Goal: Task Accomplishment & Management: Manage account settings

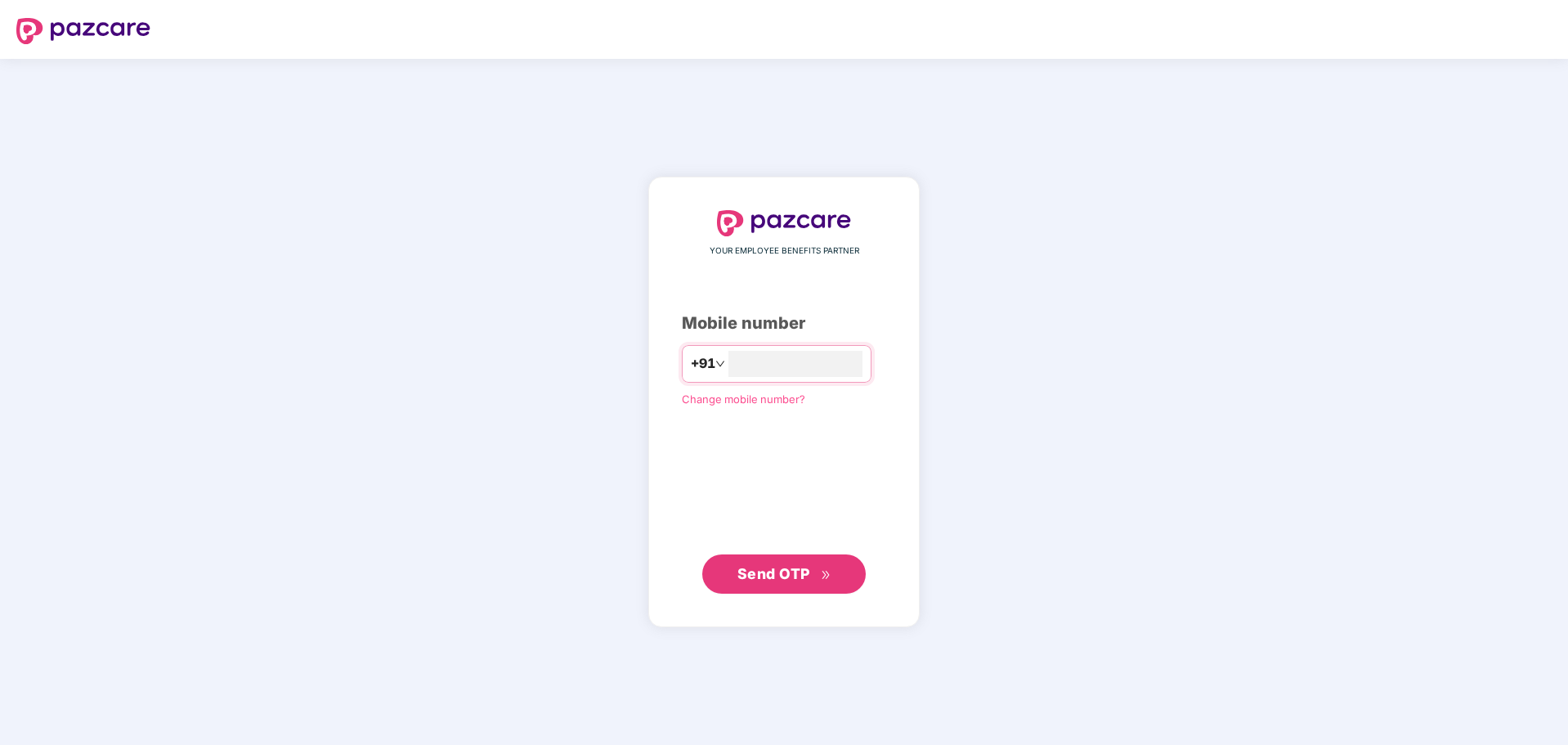
type input "**********"
click at [779, 562] on span "Send OTP" at bounding box center [784, 573] width 94 height 23
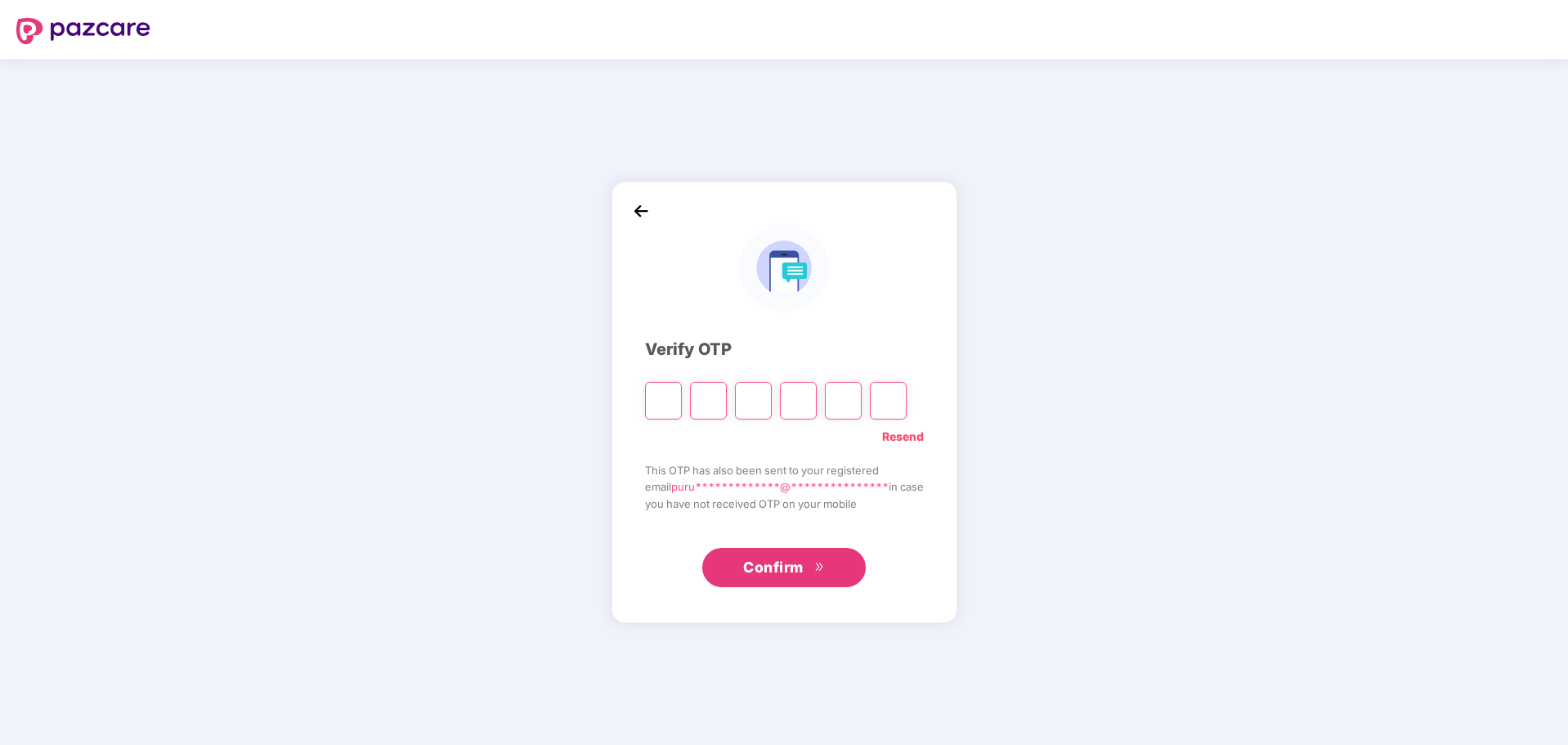
type input "*"
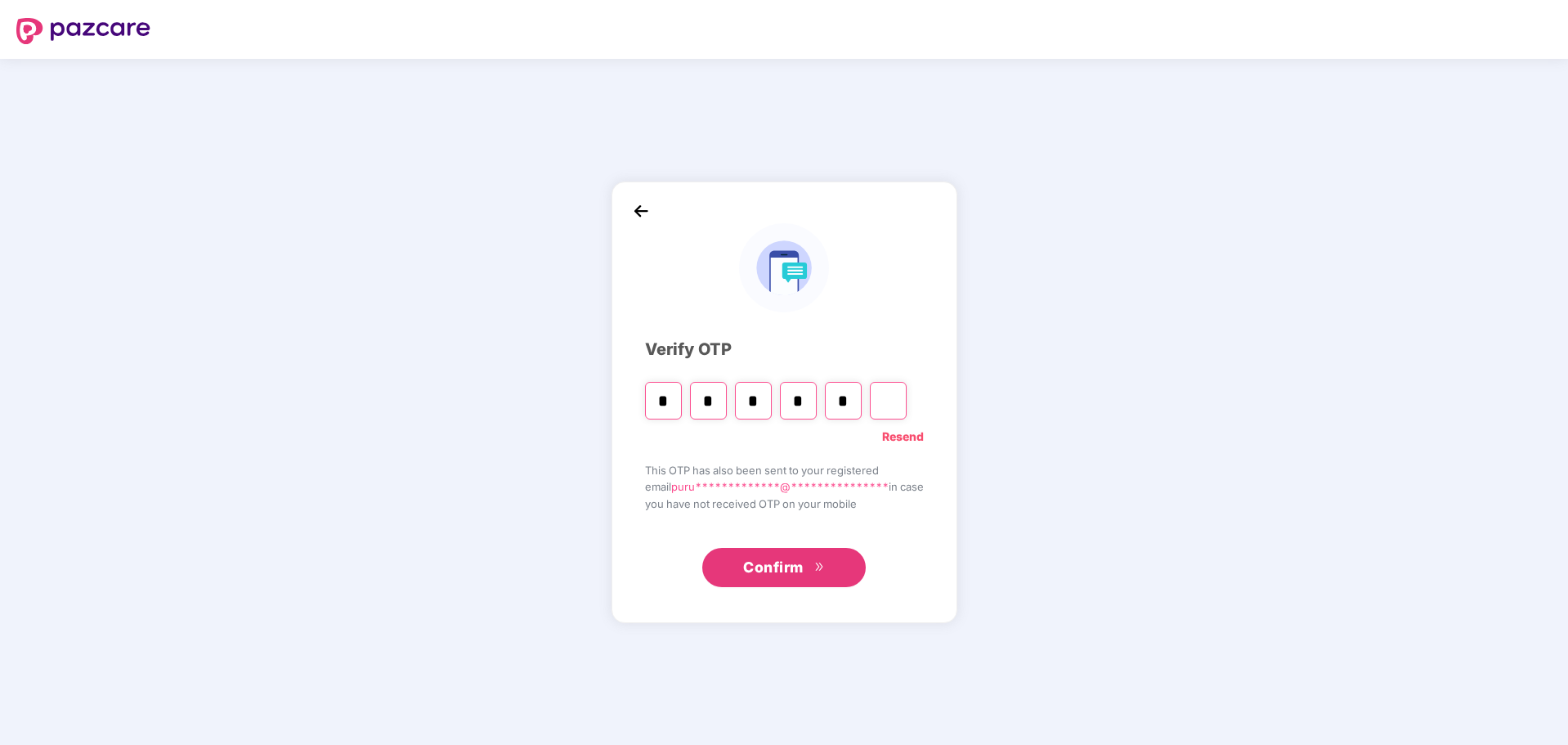
type input "*"
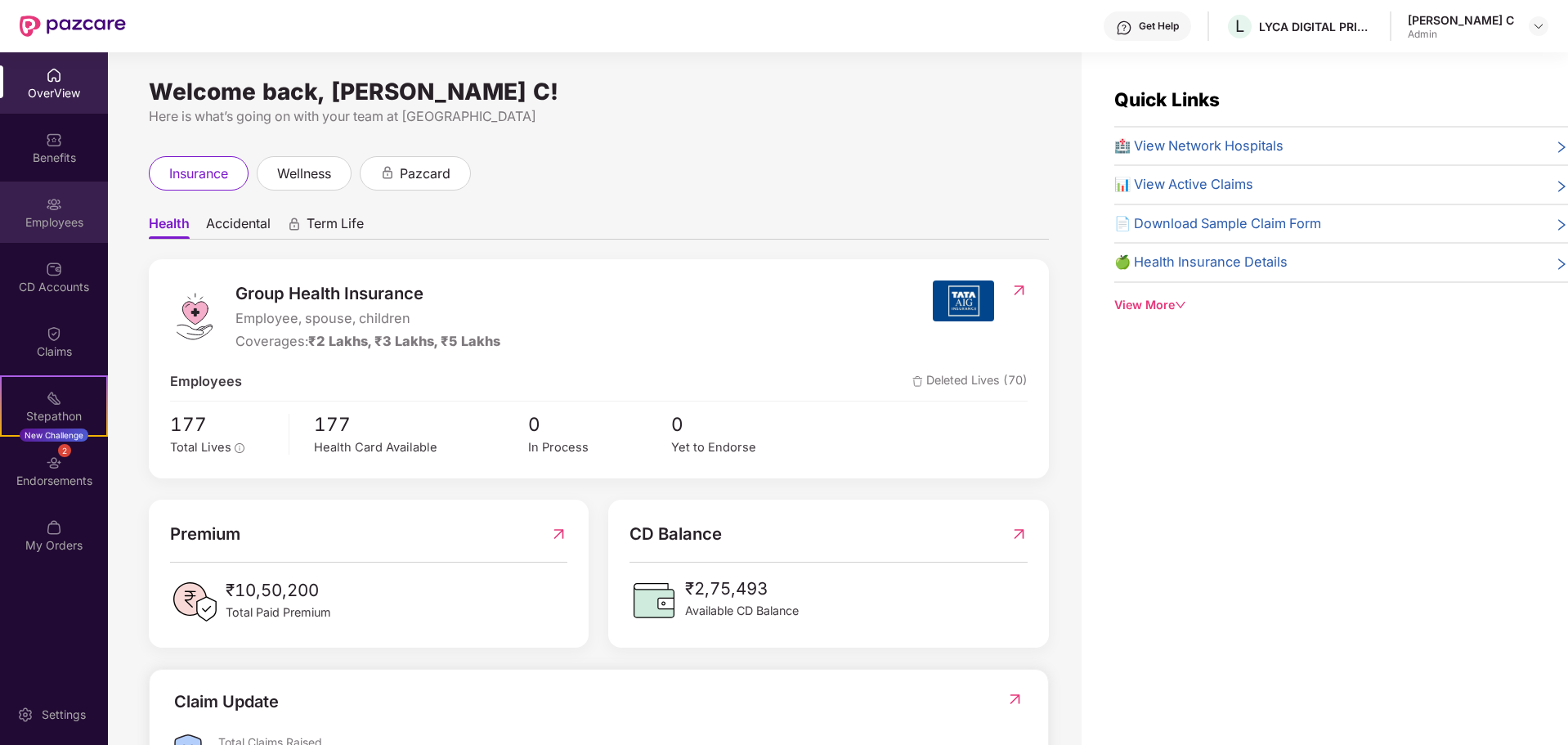
click at [51, 216] on div "Employees" at bounding box center [54, 223] width 108 height 16
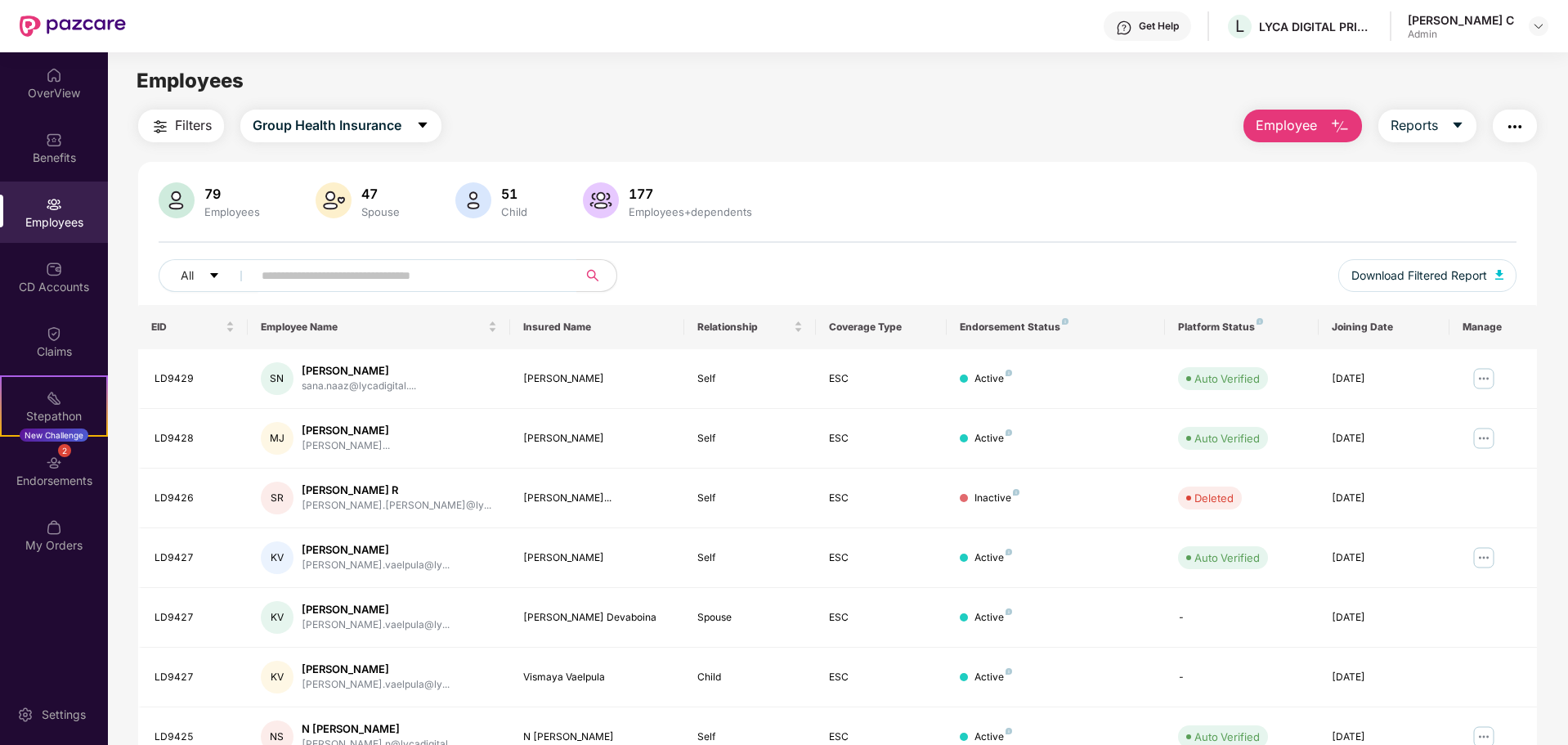
click at [1287, 113] on button "Employee" at bounding box center [1302, 126] width 118 height 33
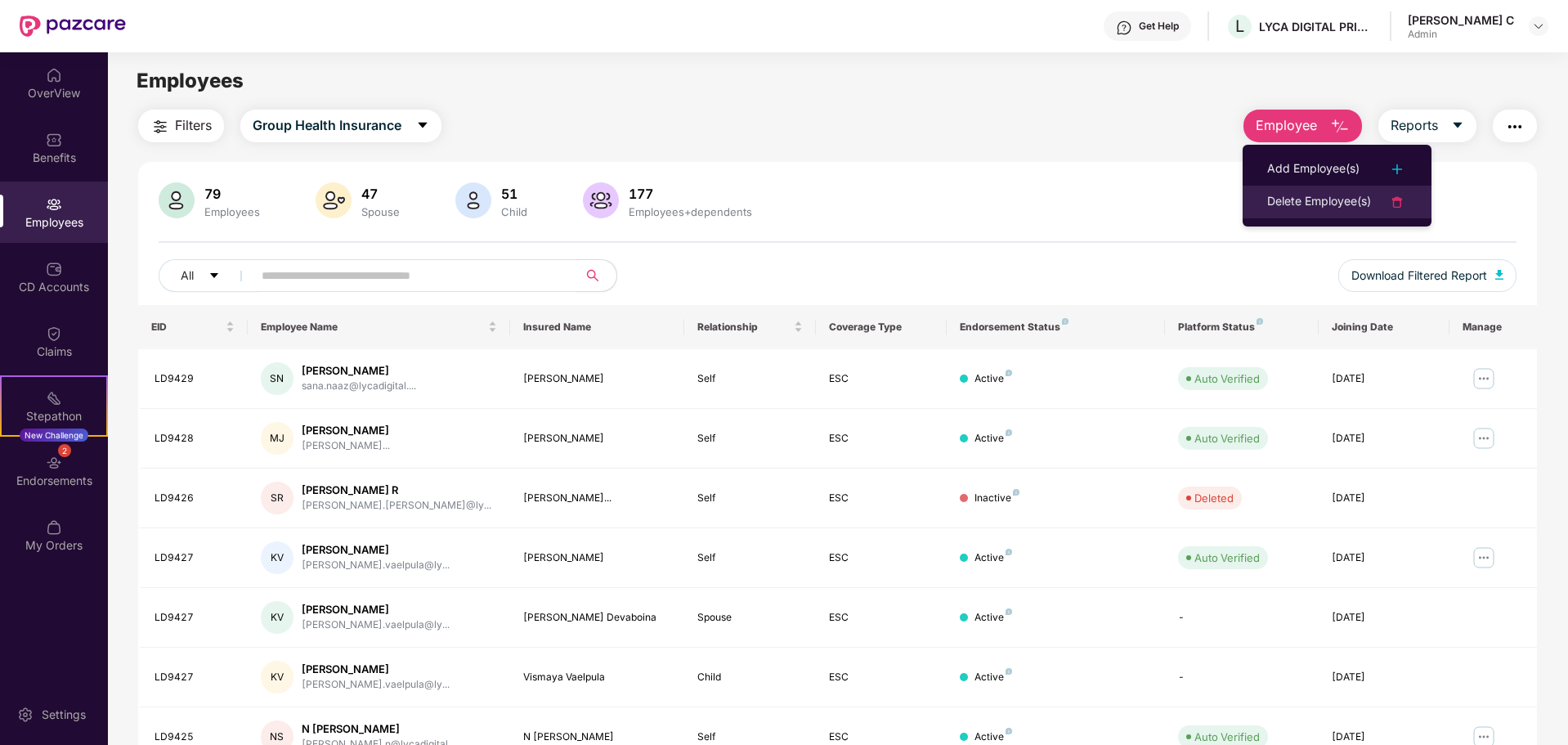
click at [1310, 191] on li "Delete Employee(s)" at bounding box center [1337, 202] width 189 height 33
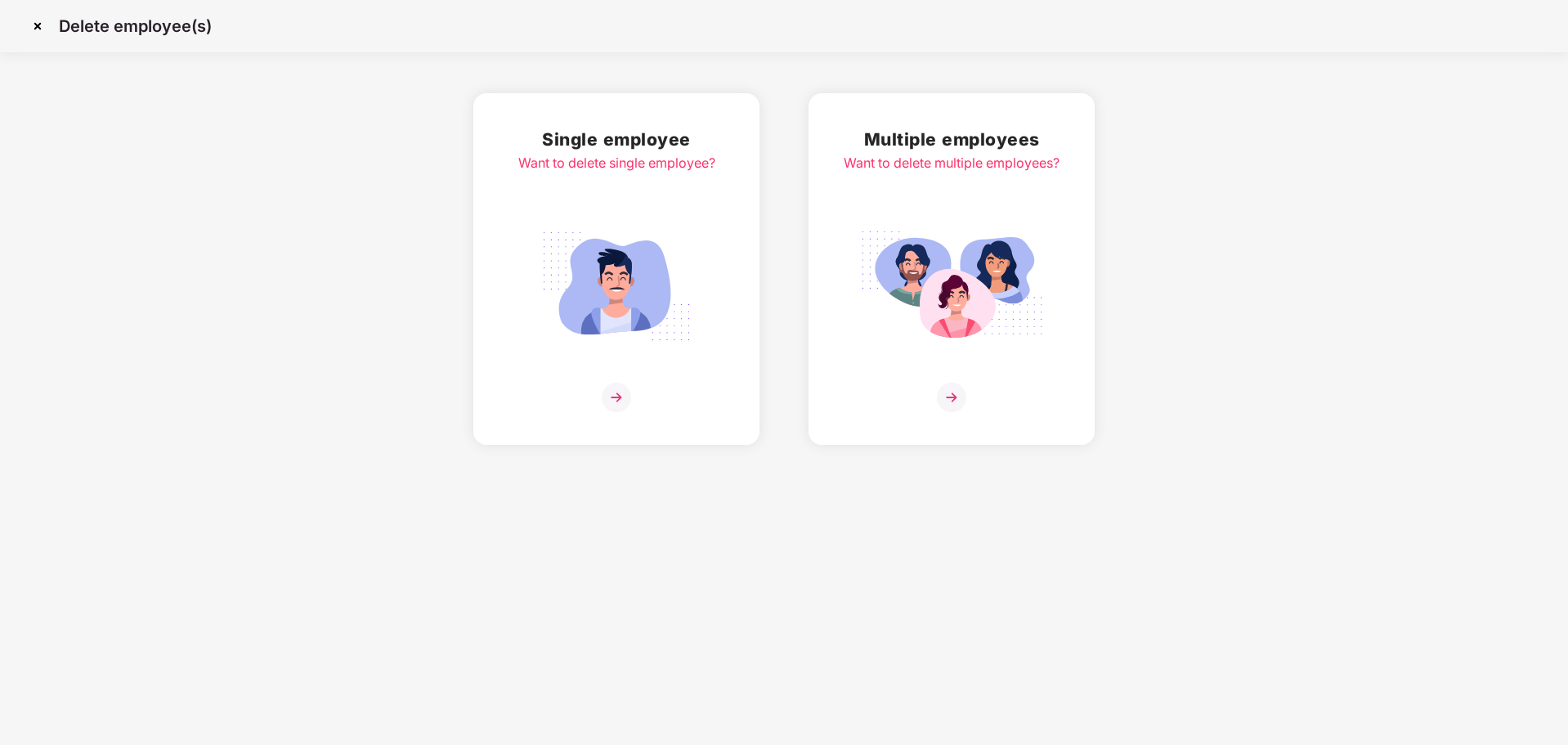
click at [602, 394] on img at bounding box center [616, 397] width 29 height 29
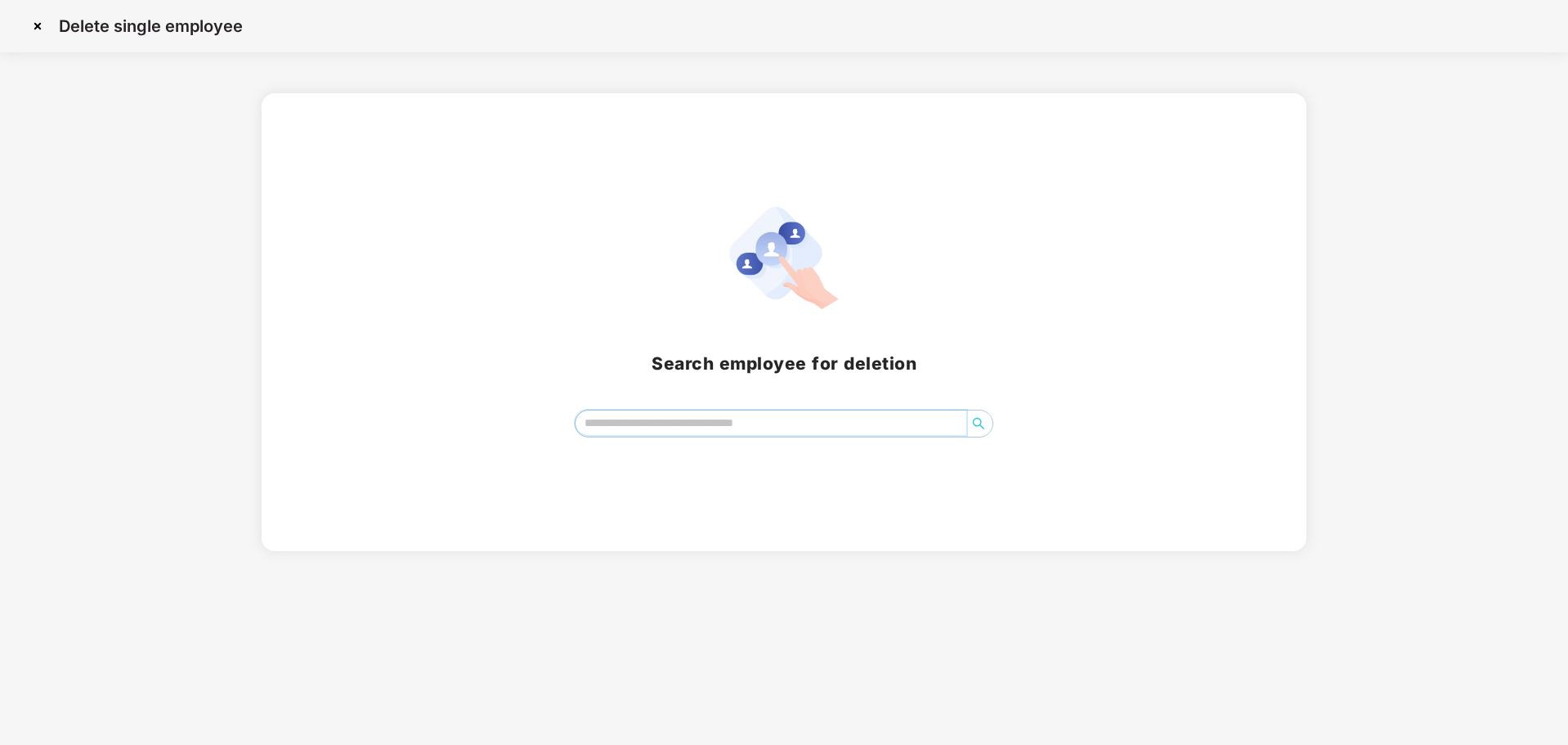
click at [648, 425] on input "search" at bounding box center [770, 422] width 392 height 25
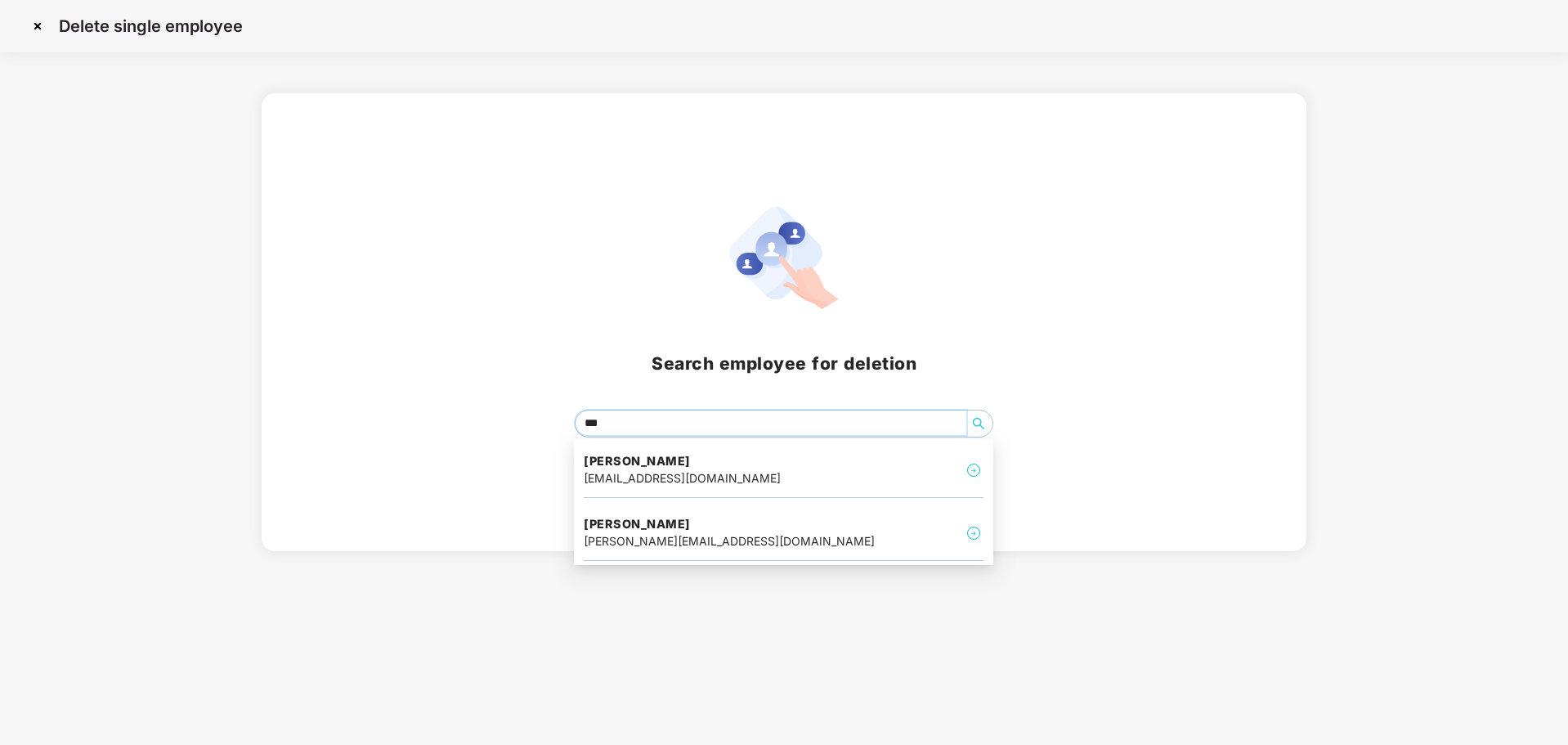
type input "****"
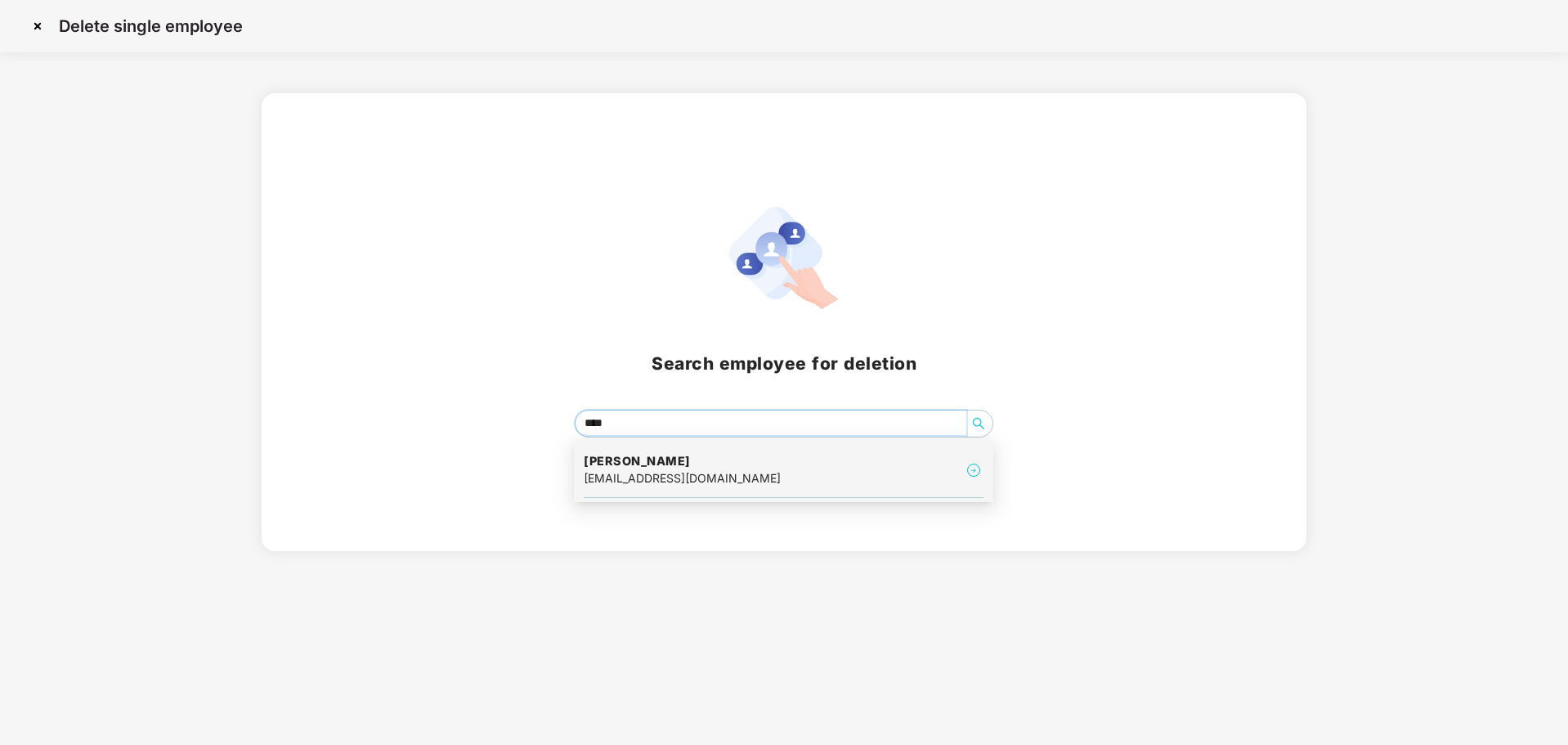
click at [713, 494] on div "[PERSON_NAME] [EMAIL_ADDRESS][DOMAIN_NAME]" at bounding box center [783, 471] width 400 height 55
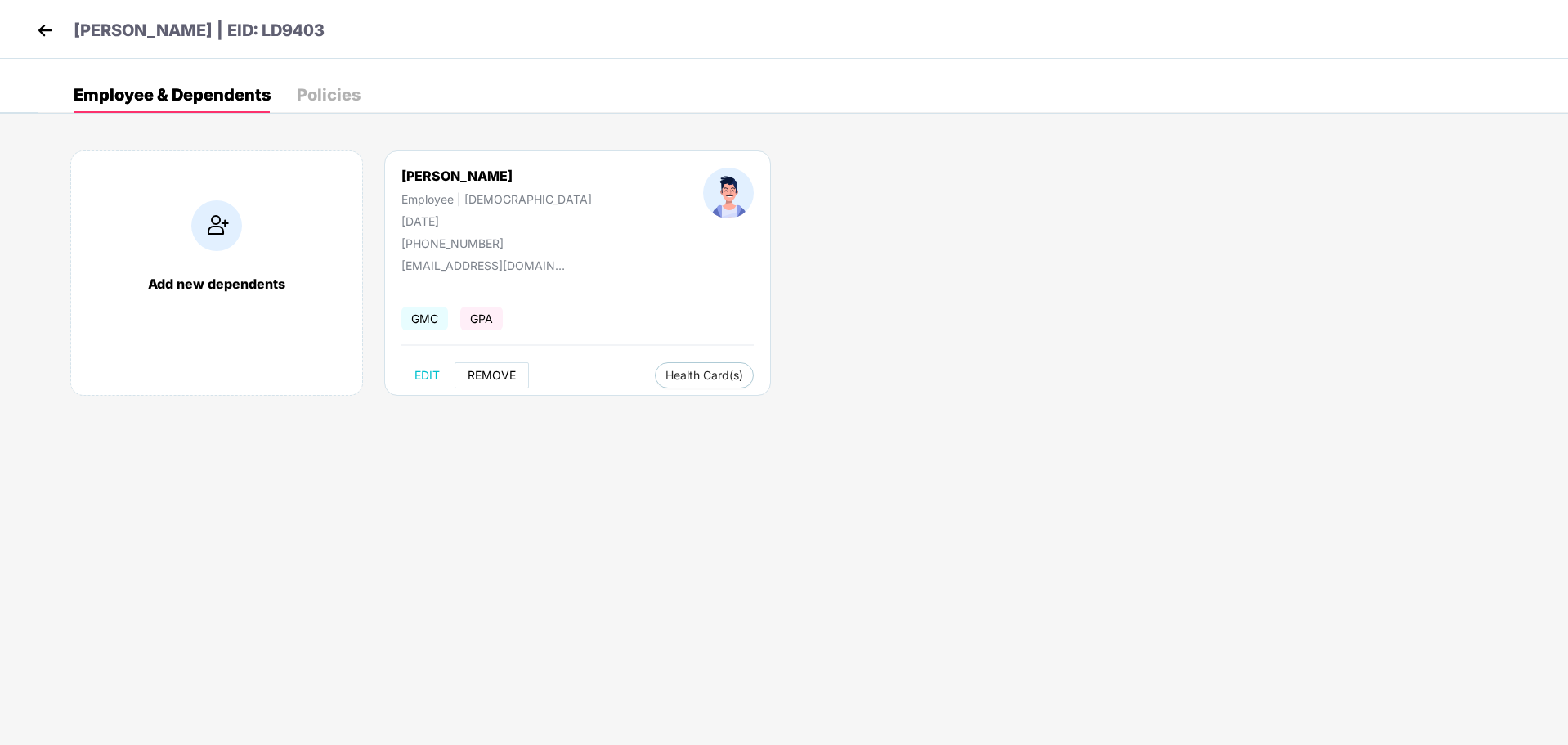
click at [518, 372] on button "REMOVE" at bounding box center [491, 375] width 74 height 26
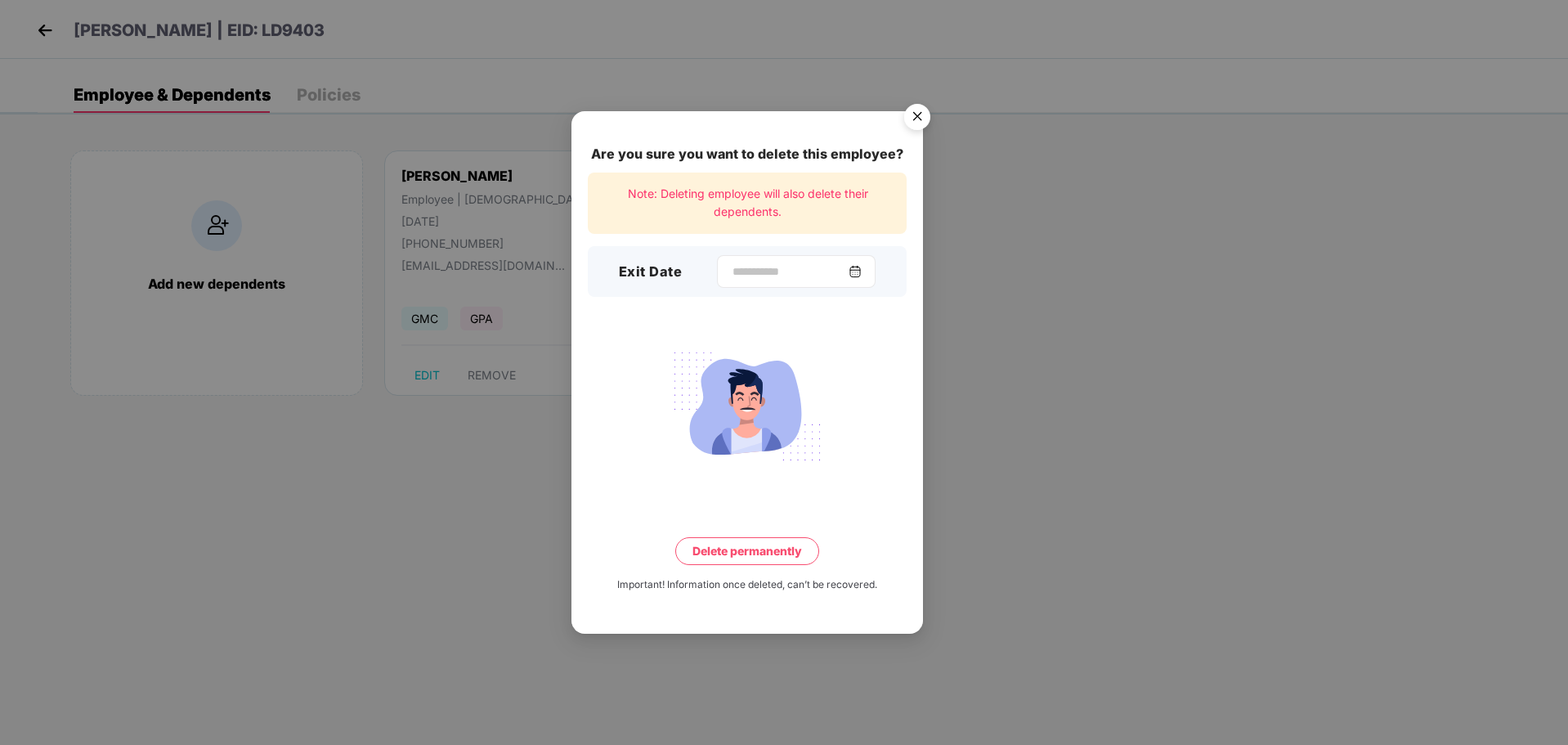
click at [870, 267] on div at bounding box center [796, 272] width 159 height 33
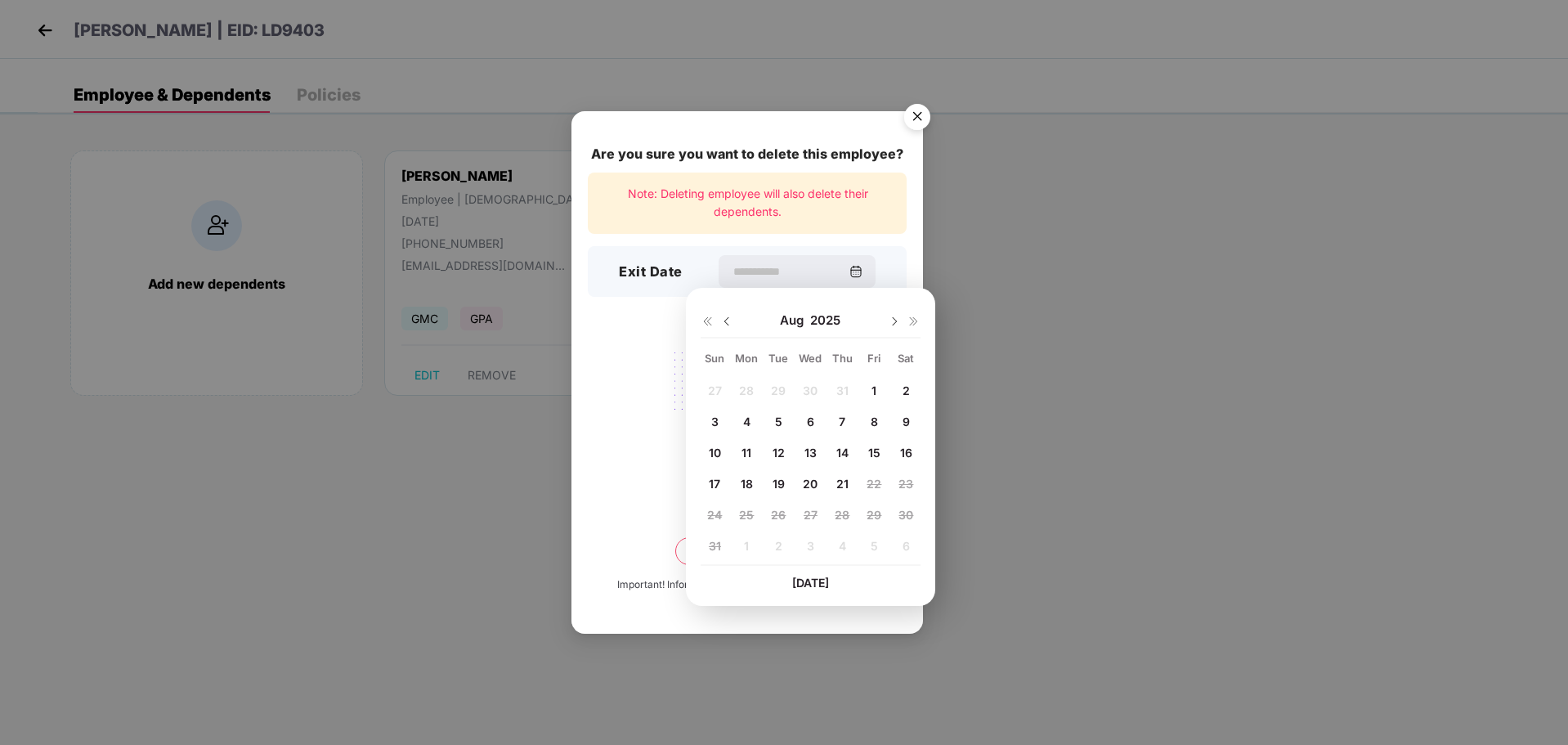
click at [811, 482] on span "20" at bounding box center [809, 483] width 15 height 14
type input "**********"
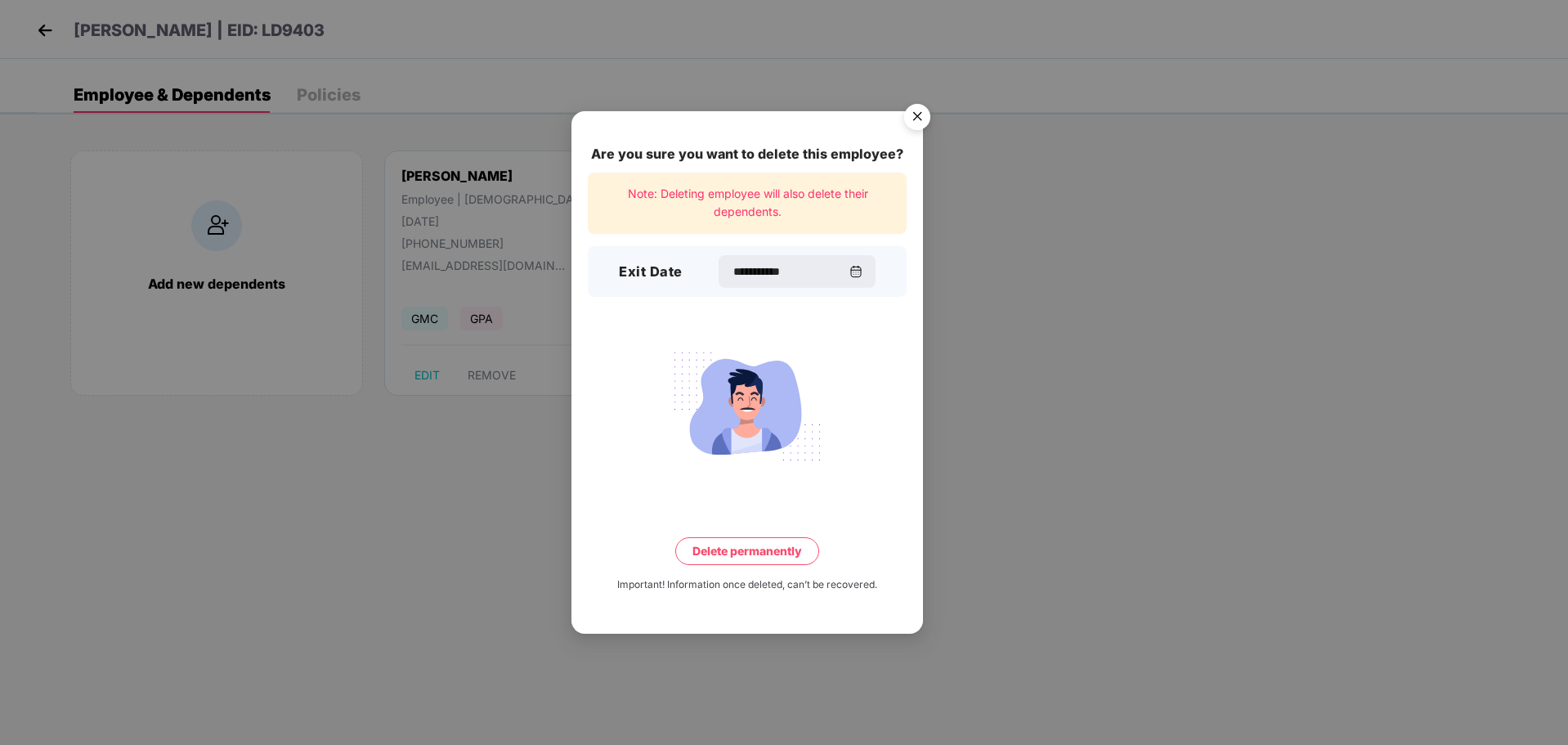
click at [757, 545] on button "Delete permanently" at bounding box center [747, 551] width 144 height 28
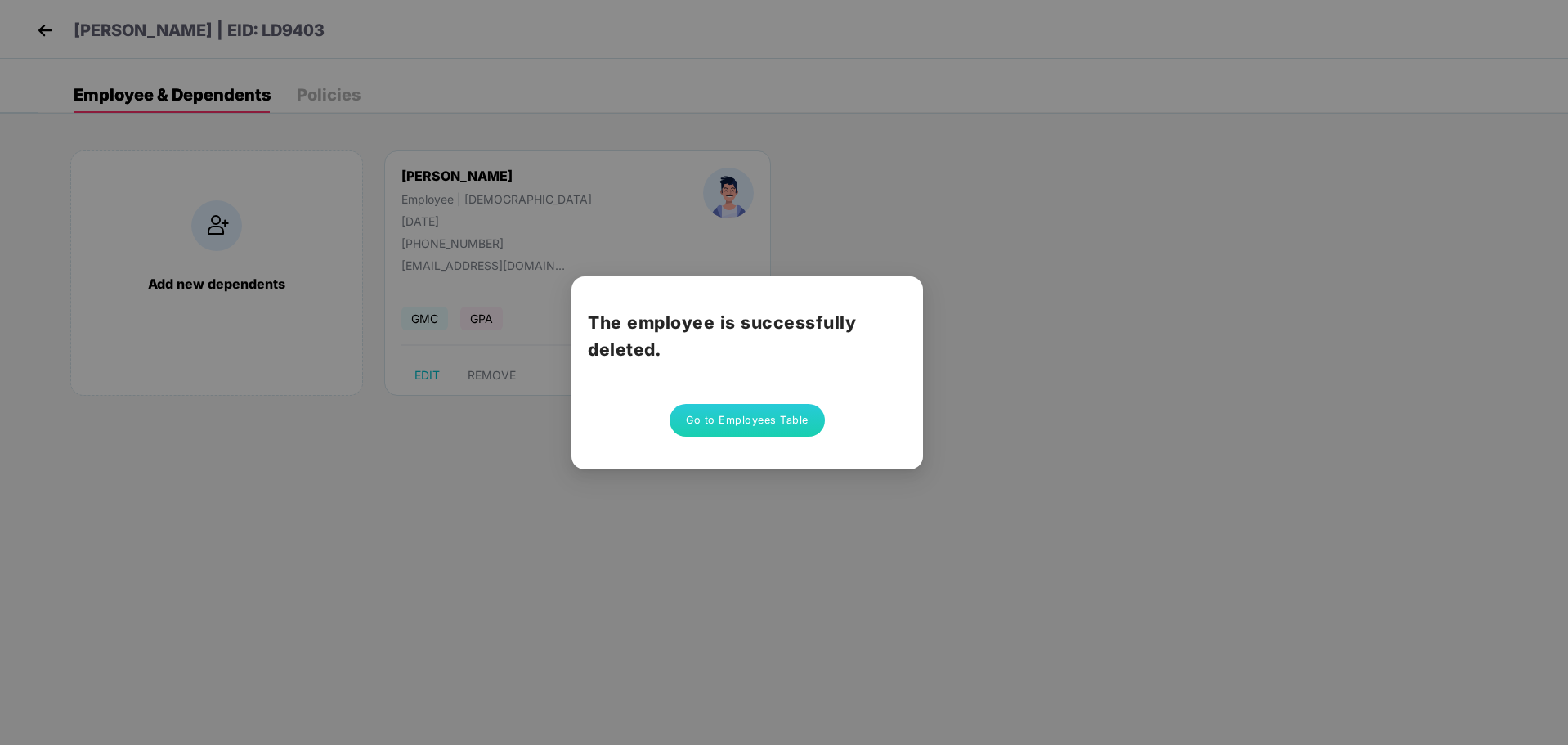
click at [755, 423] on button "Go to Employees Table" at bounding box center [747, 420] width 155 height 33
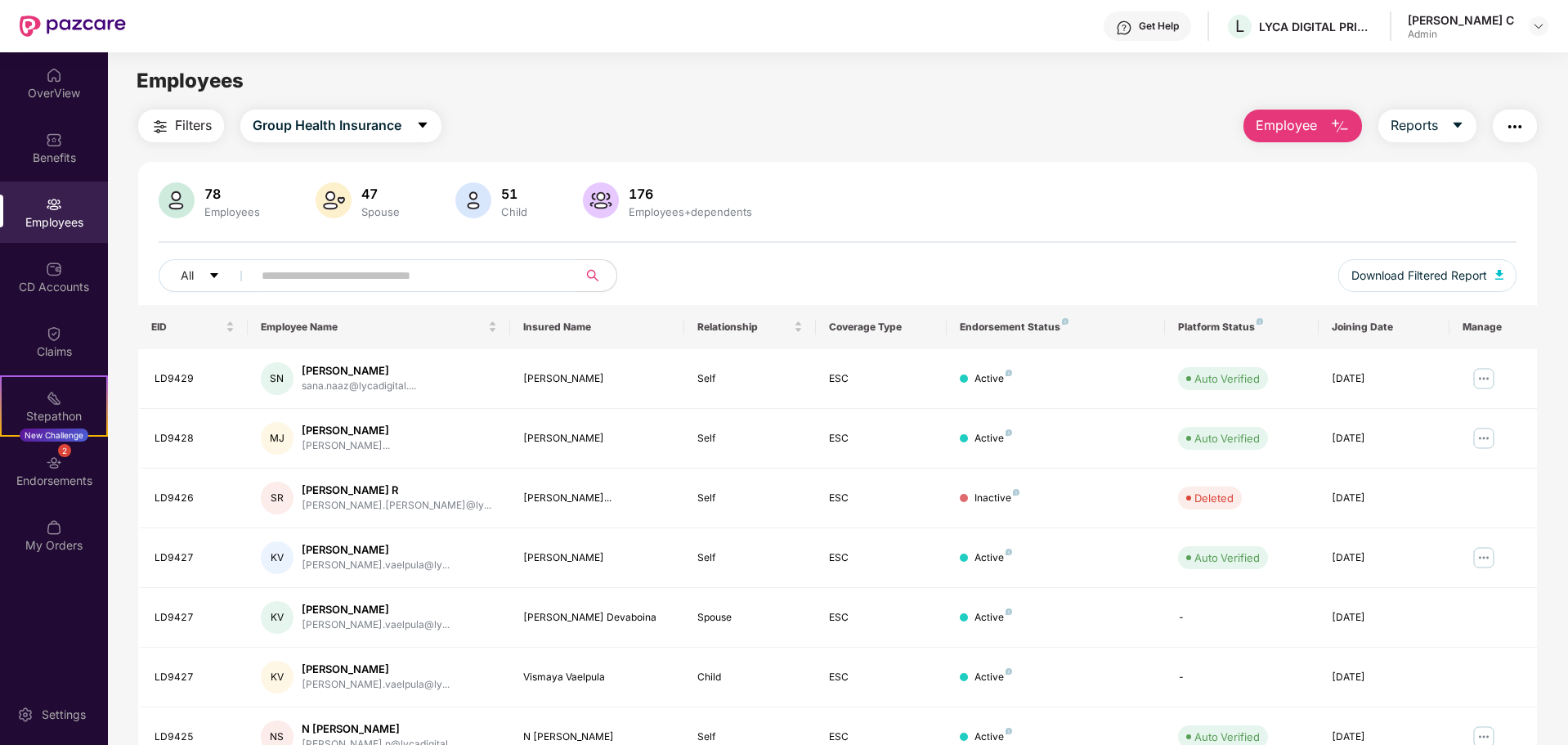
click at [1474, 27] on div "[PERSON_NAME] C" at bounding box center [1460, 19] width 106 height 15
click at [1533, 26] on img at bounding box center [1538, 26] width 13 height 13
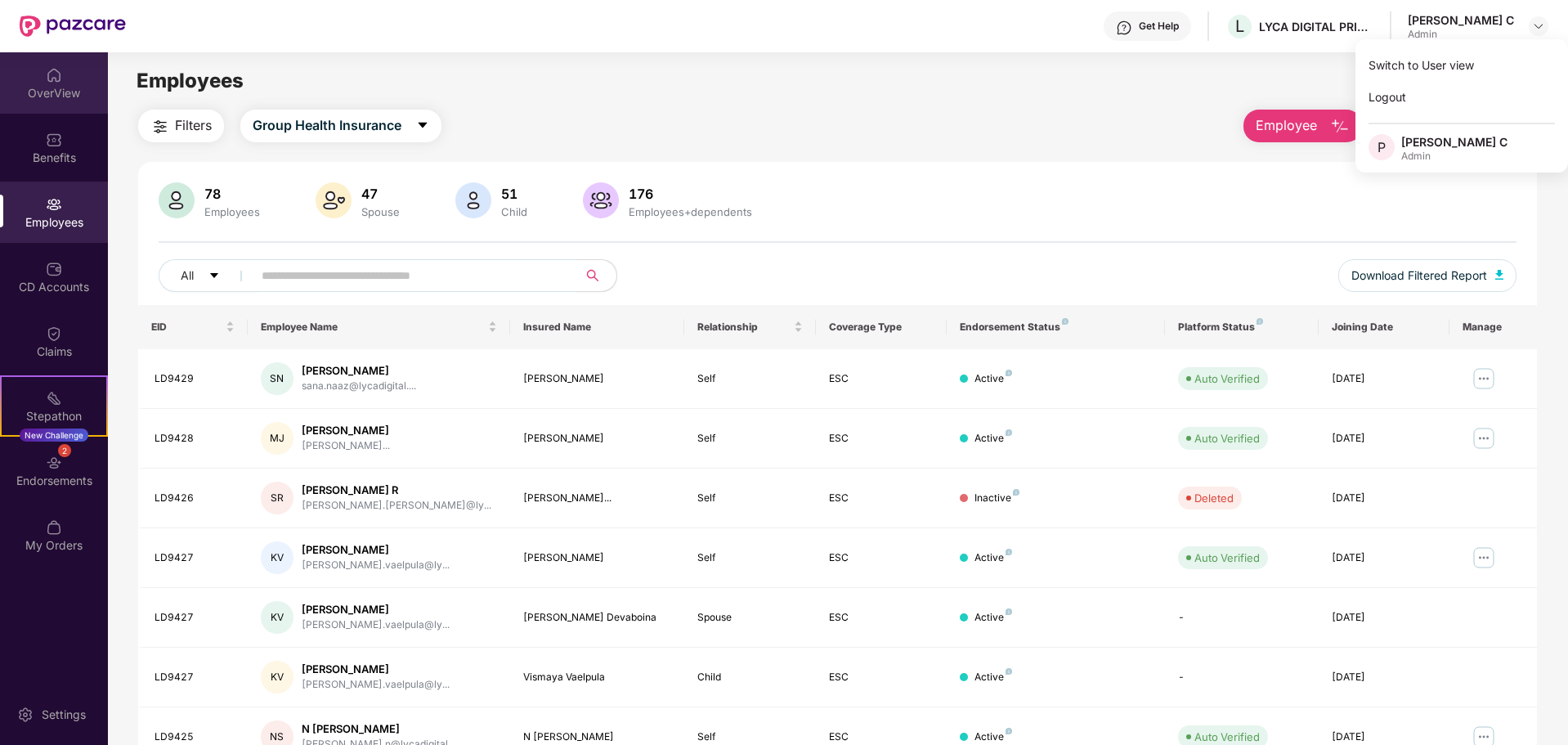
click at [59, 90] on div "OverView" at bounding box center [54, 94] width 108 height 16
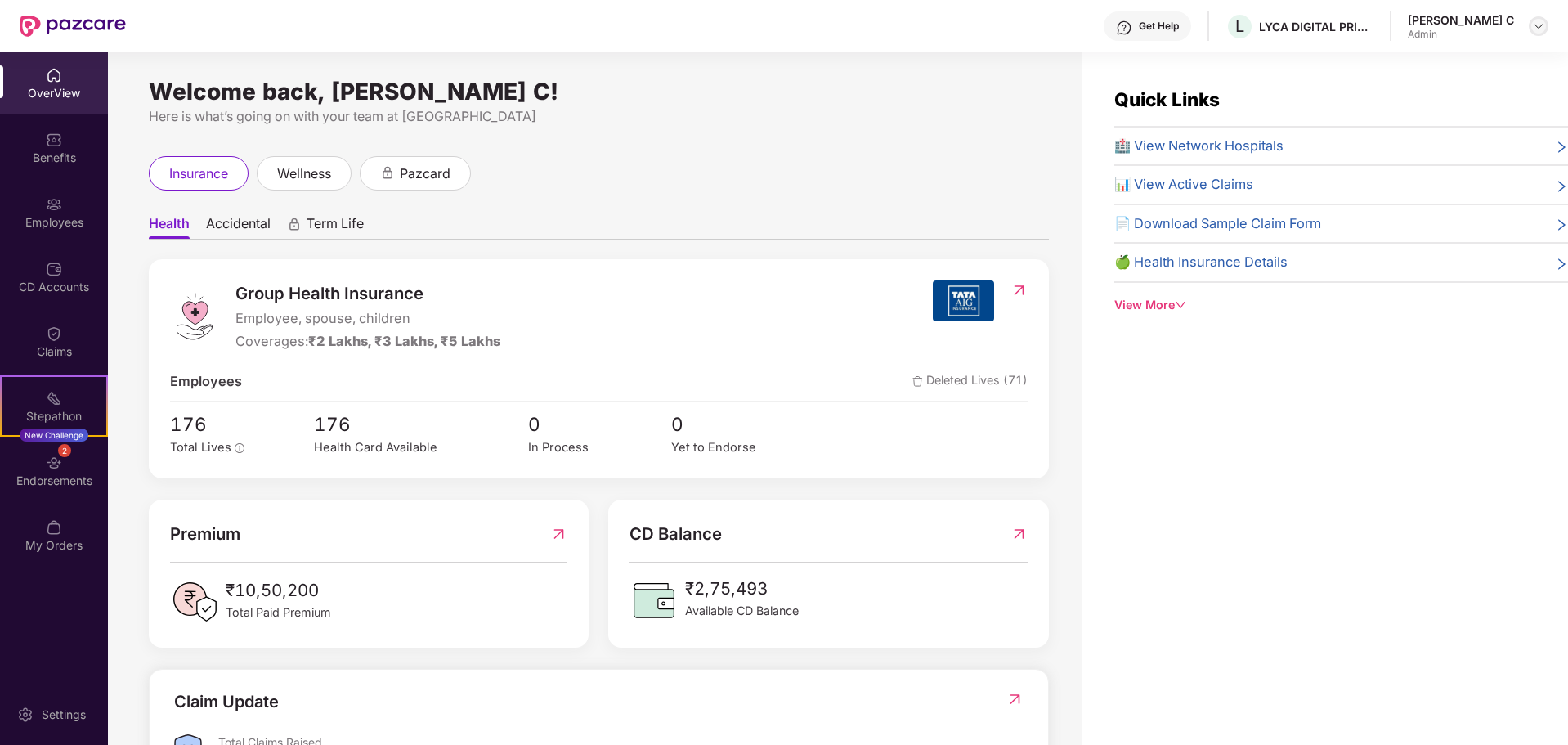
click at [1528, 23] on div at bounding box center [1538, 26] width 20 height 20
click at [1407, 95] on div "Logout" at bounding box center [1462, 96] width 213 height 32
